Goal: Task Accomplishment & Management: Manage account settings

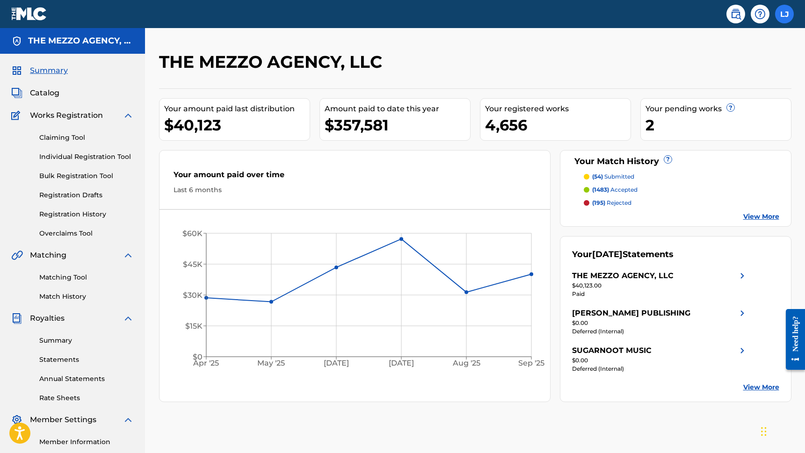
click at [780, 19] on label at bounding box center [784, 14] width 19 height 19
click at [784, 14] on input "[PERSON_NAME] Jones [EMAIL_ADDRESS][PERSON_NAME][DOMAIN_NAME] Profile Log out" at bounding box center [784, 14] width 0 height 0
click at [702, 116] on p "Log out" at bounding box center [694, 116] width 22 height 8
click at [784, 14] on input "[PERSON_NAME] Jones [EMAIL_ADDRESS][PERSON_NAME][DOMAIN_NAME] Profile Log out" at bounding box center [784, 14] width 0 height 0
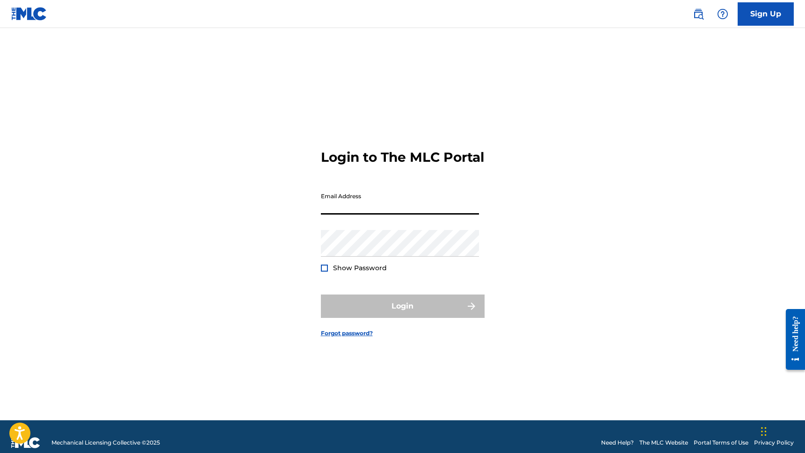
click at [395, 208] on input "Email Address" at bounding box center [400, 201] width 158 height 27
click at [390, 209] on input "Email Address" at bounding box center [400, 201] width 158 height 27
type input "[PERSON_NAME][EMAIL_ADDRESS][PERSON_NAME][DOMAIN_NAME]"
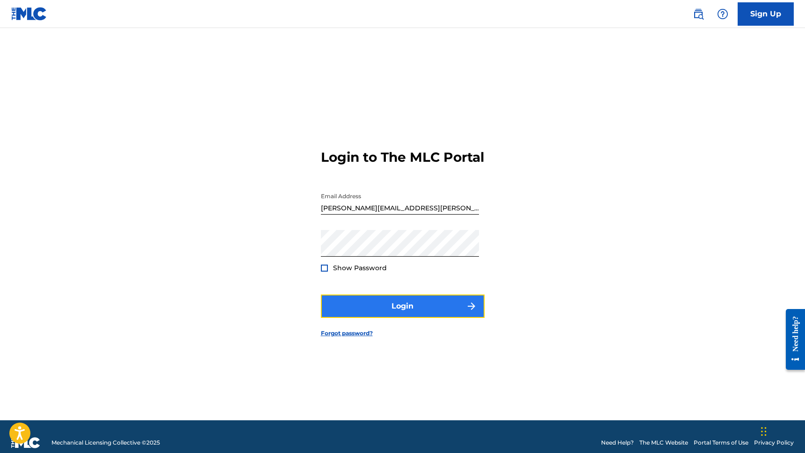
click at [369, 318] on button "Login" at bounding box center [403, 306] width 164 height 23
